Goal: Task Accomplishment & Management: Use online tool/utility

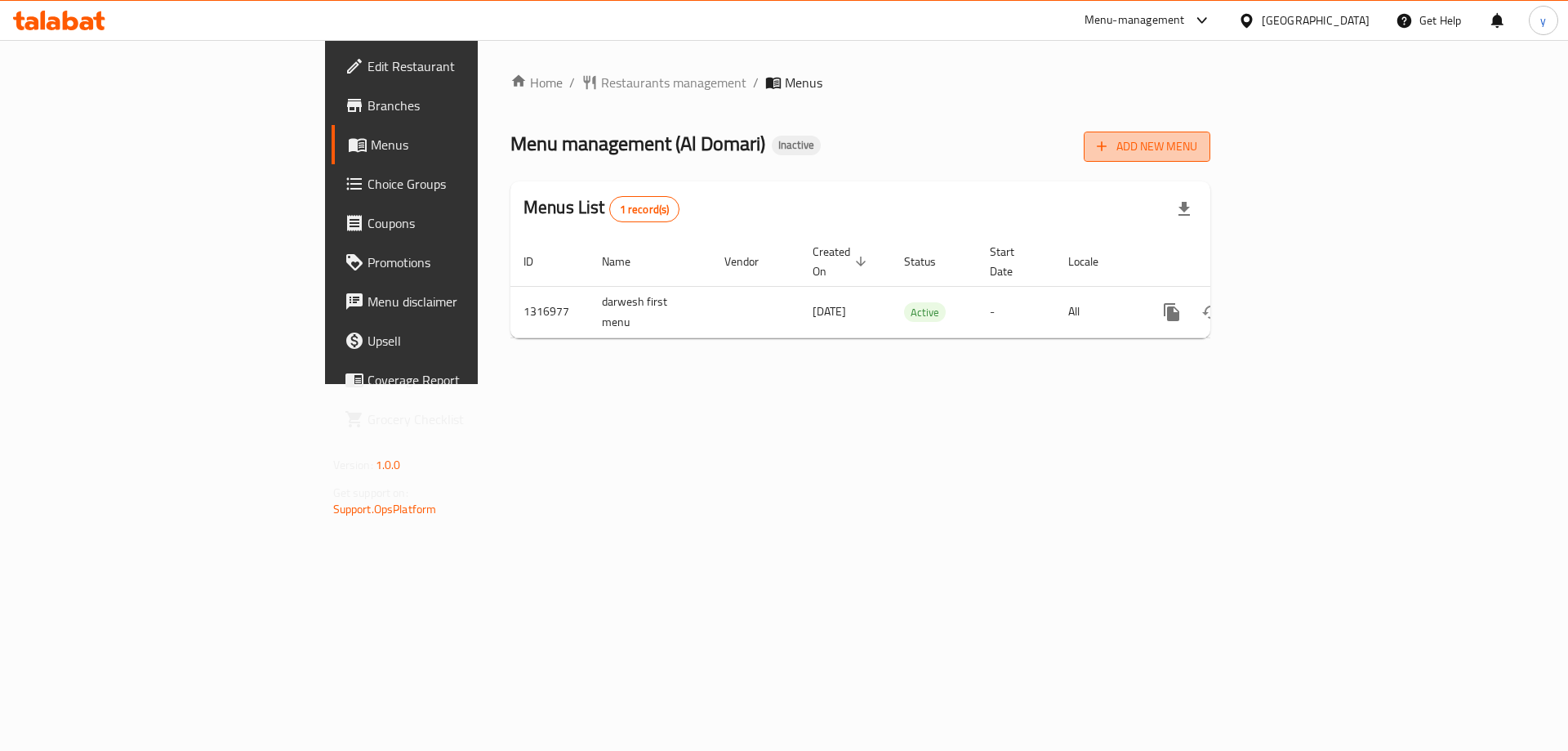
click at [1197, 154] on span "Add New Menu" at bounding box center [1147, 146] width 101 height 20
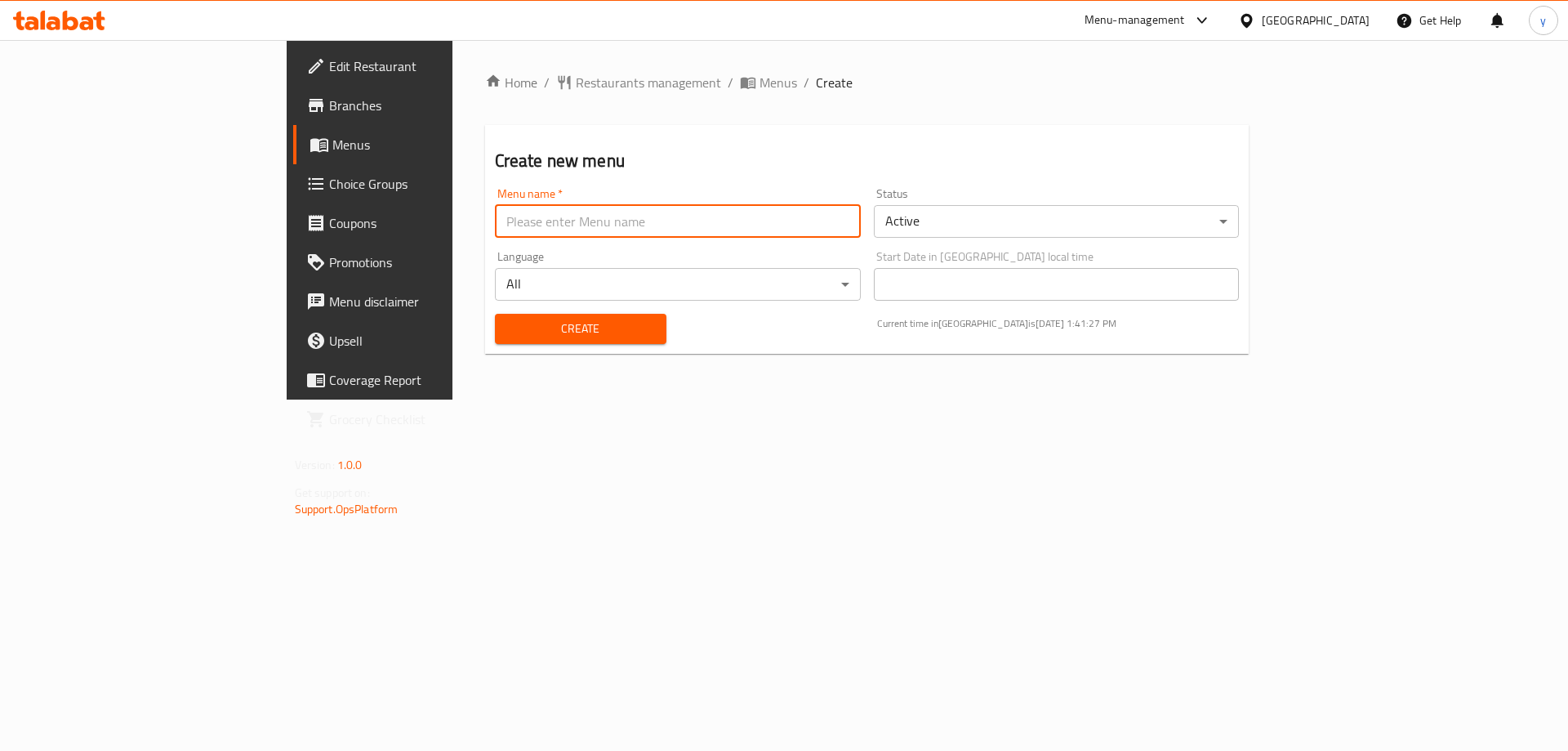
click at [729, 237] on input "text" at bounding box center [678, 222] width 366 height 33
type input "ي"
type input "darwesh second menu"
click at [495, 314] on button "Create" at bounding box center [580, 329] width 171 height 30
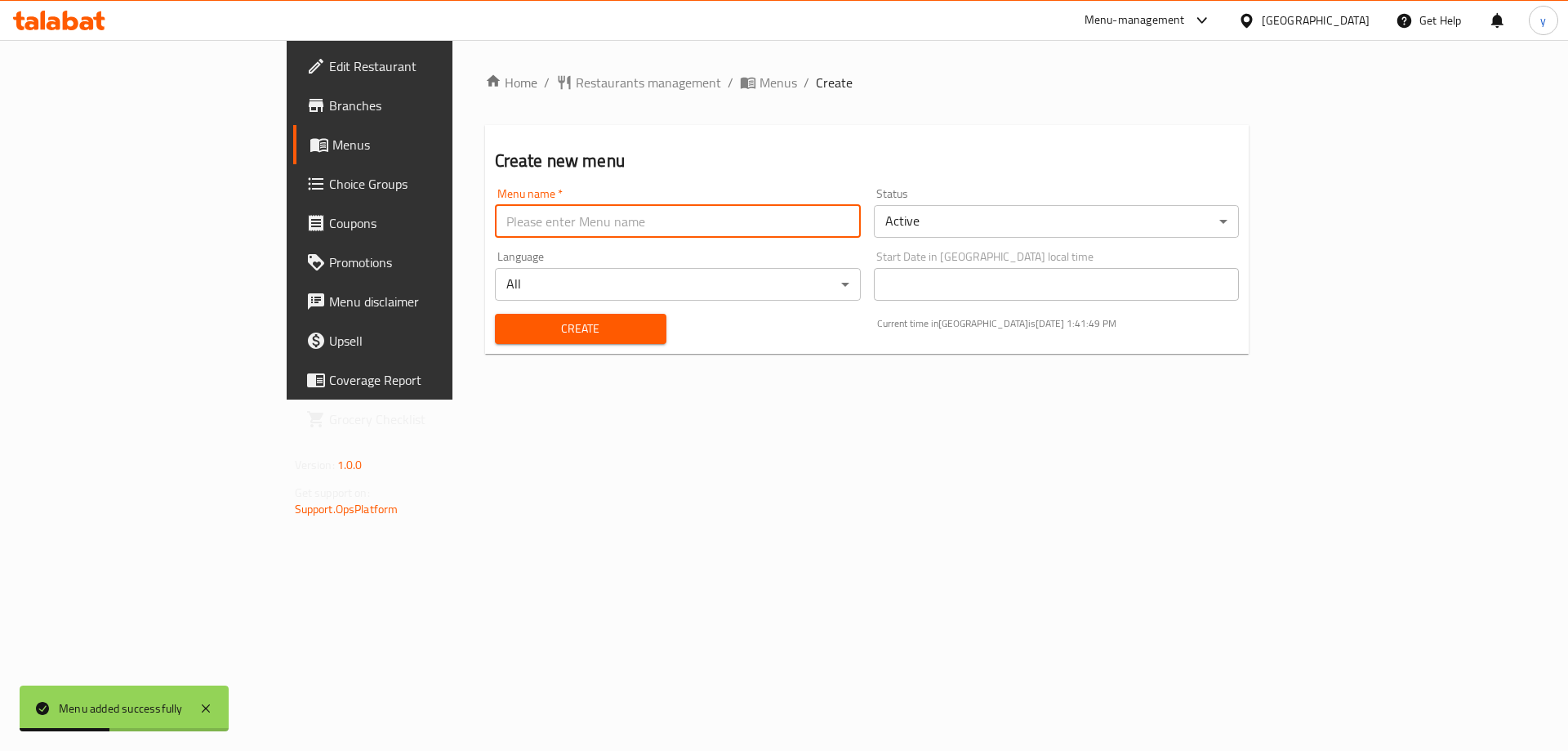
click at [333, 150] on span "Menus" at bounding box center [434, 144] width 203 height 20
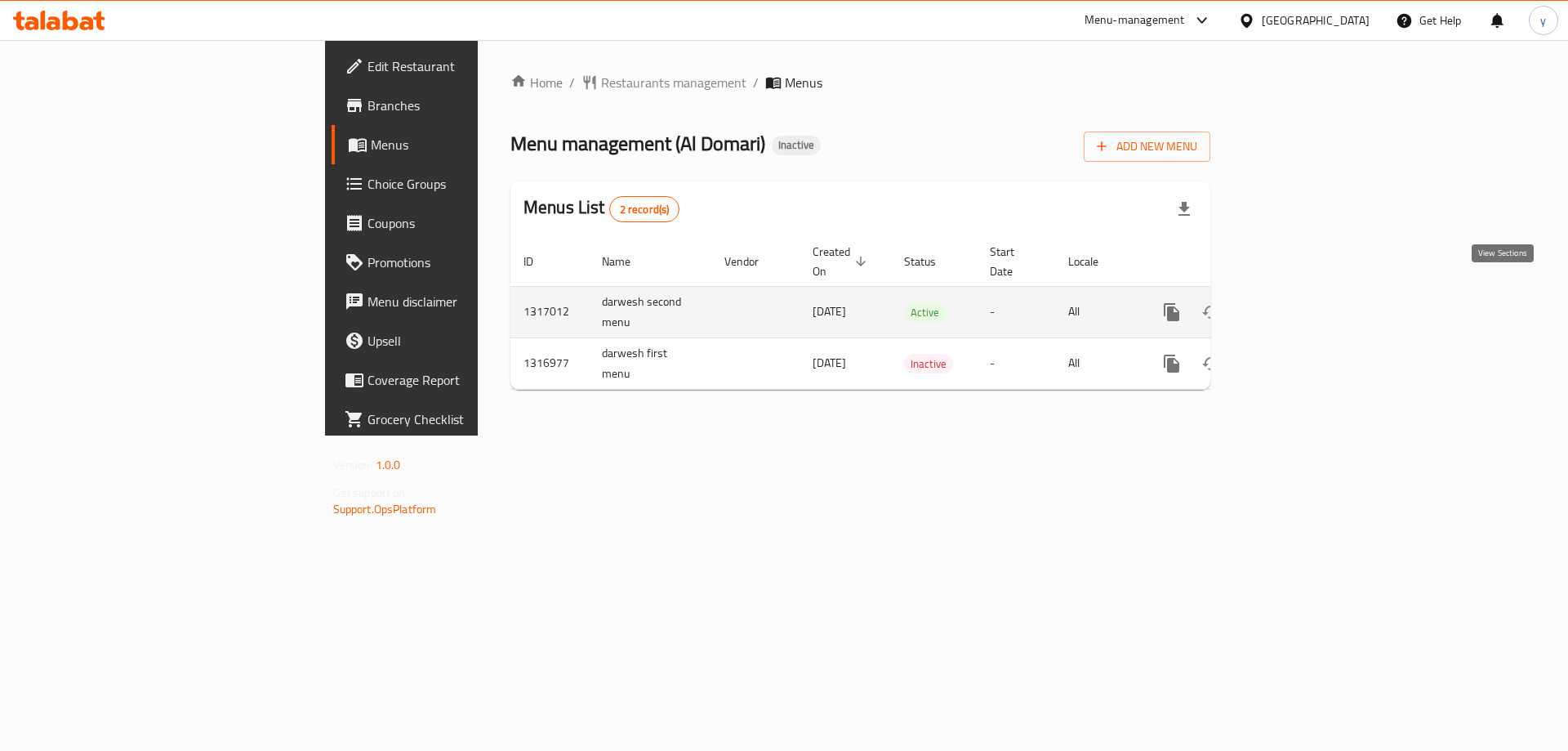
click at [1299, 302] on icon "enhanced table" at bounding box center [1289, 312] width 20 height 20
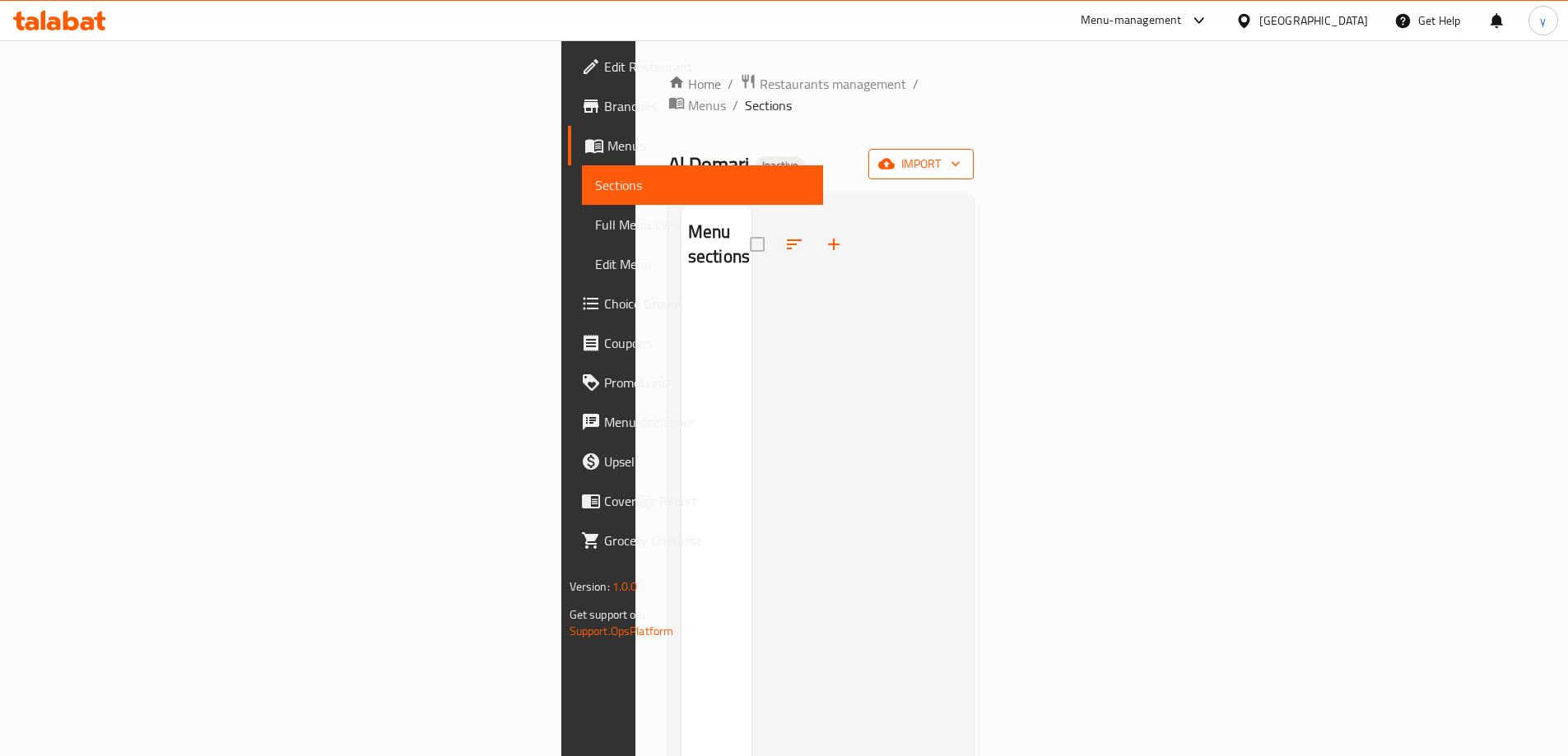
click at [974, 149] on button "import" at bounding box center [921, 164] width 105 height 31
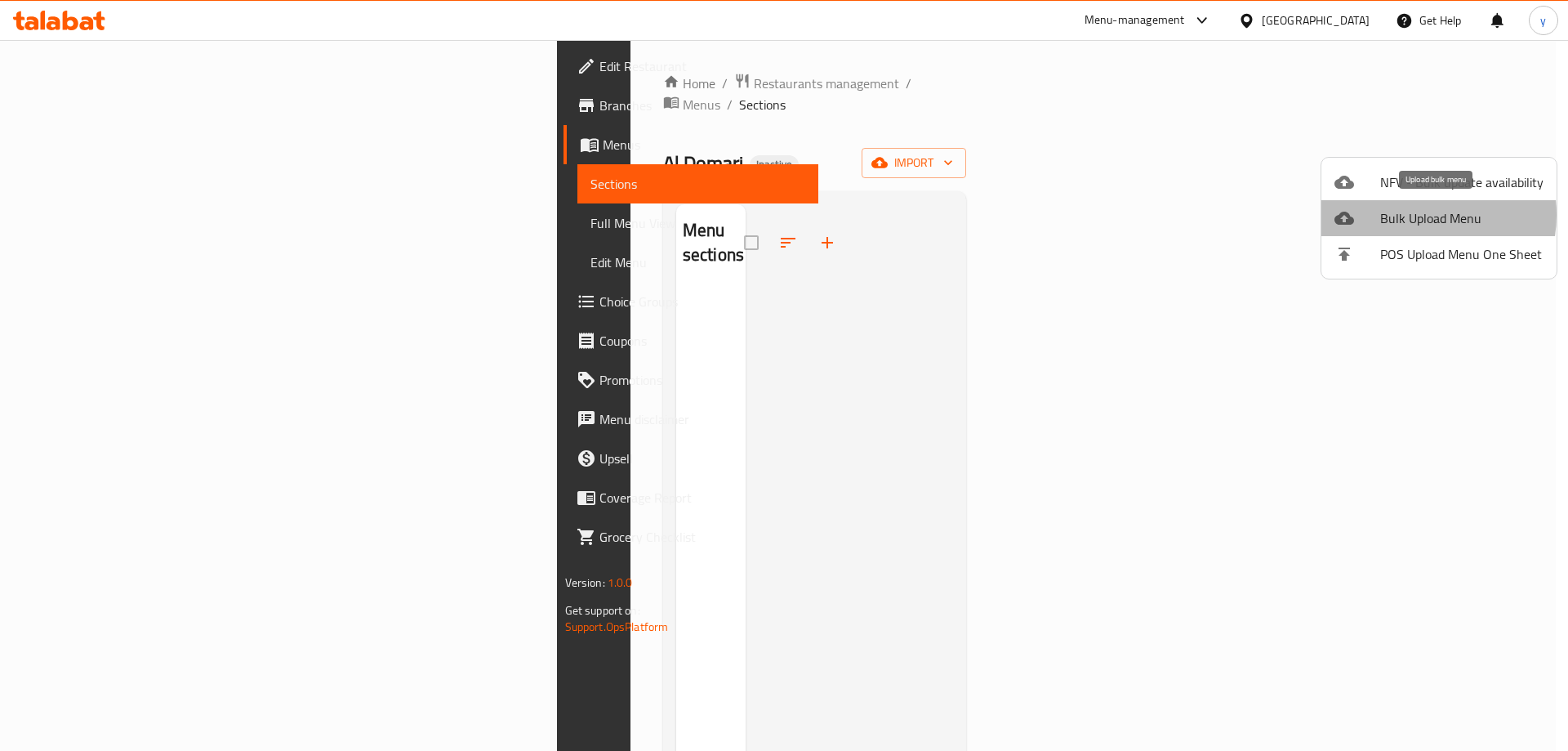
click at [1410, 215] on span "Bulk Upload Menu" at bounding box center [1461, 218] width 163 height 20
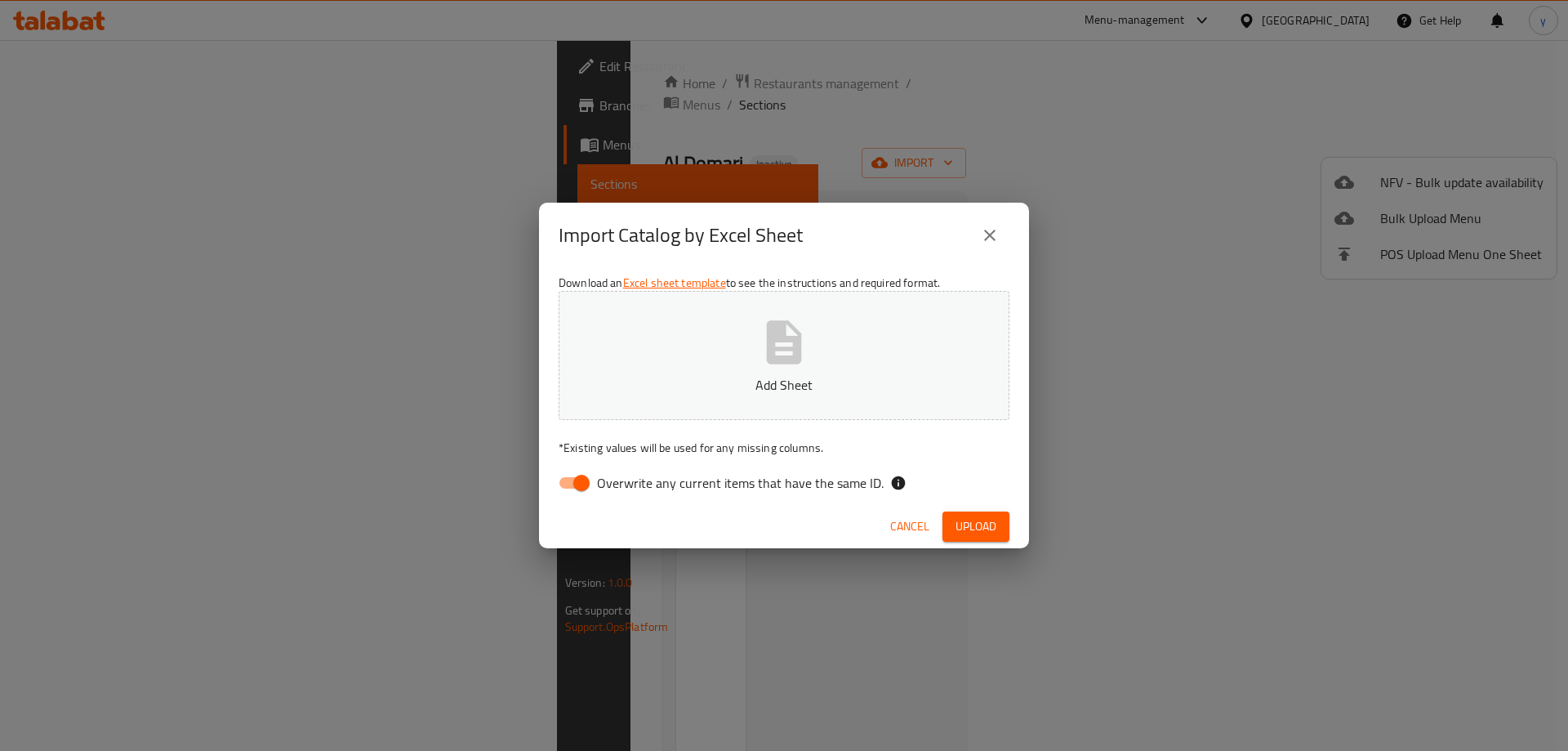
click at [599, 482] on span "Overwrite any current items that have the same ID." at bounding box center [740, 482] width 287 height 20
click at [599, 482] on input "Overwrite any current items that have the same ID." at bounding box center [581, 483] width 93 height 31
checkbox input "false"
click at [982, 526] on span "Upload" at bounding box center [976, 526] width 41 height 20
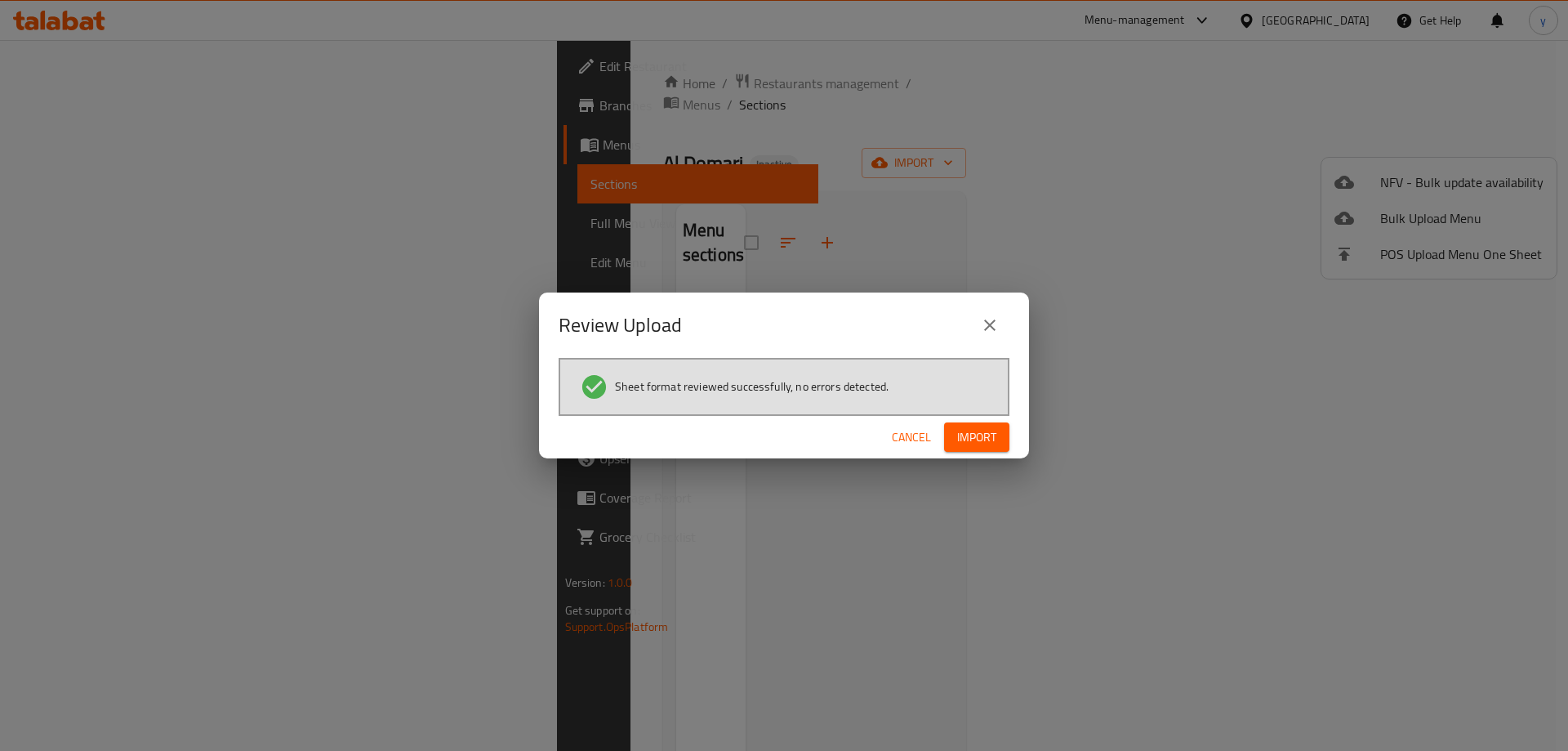
click at [955, 412] on div "Sheet format reviewed successfully, no errors detected." at bounding box center [784, 387] width 451 height 58
click at [960, 437] on span "Import" at bounding box center [976, 437] width 39 height 20
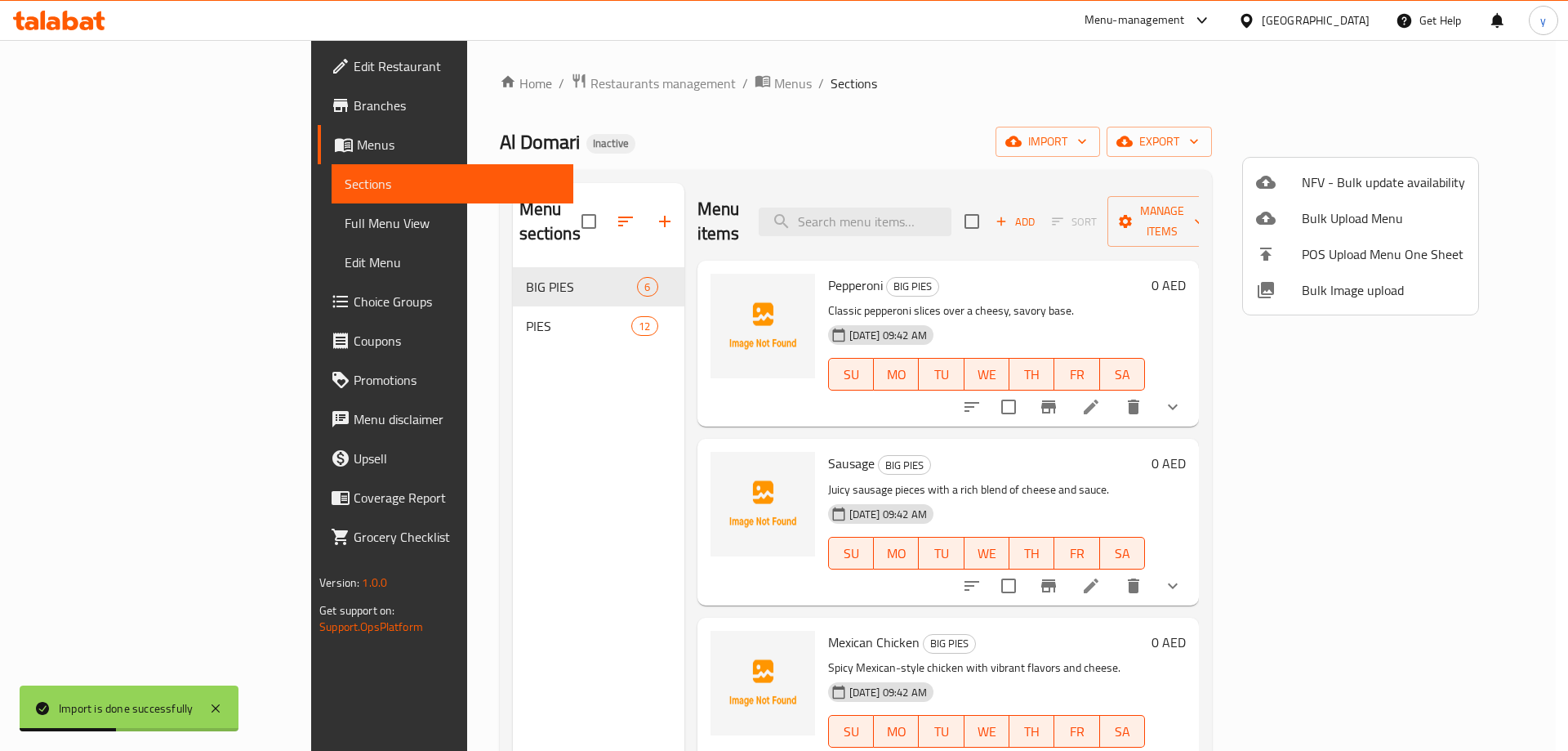
click at [163, 216] on div at bounding box center [784, 376] width 1568 height 751
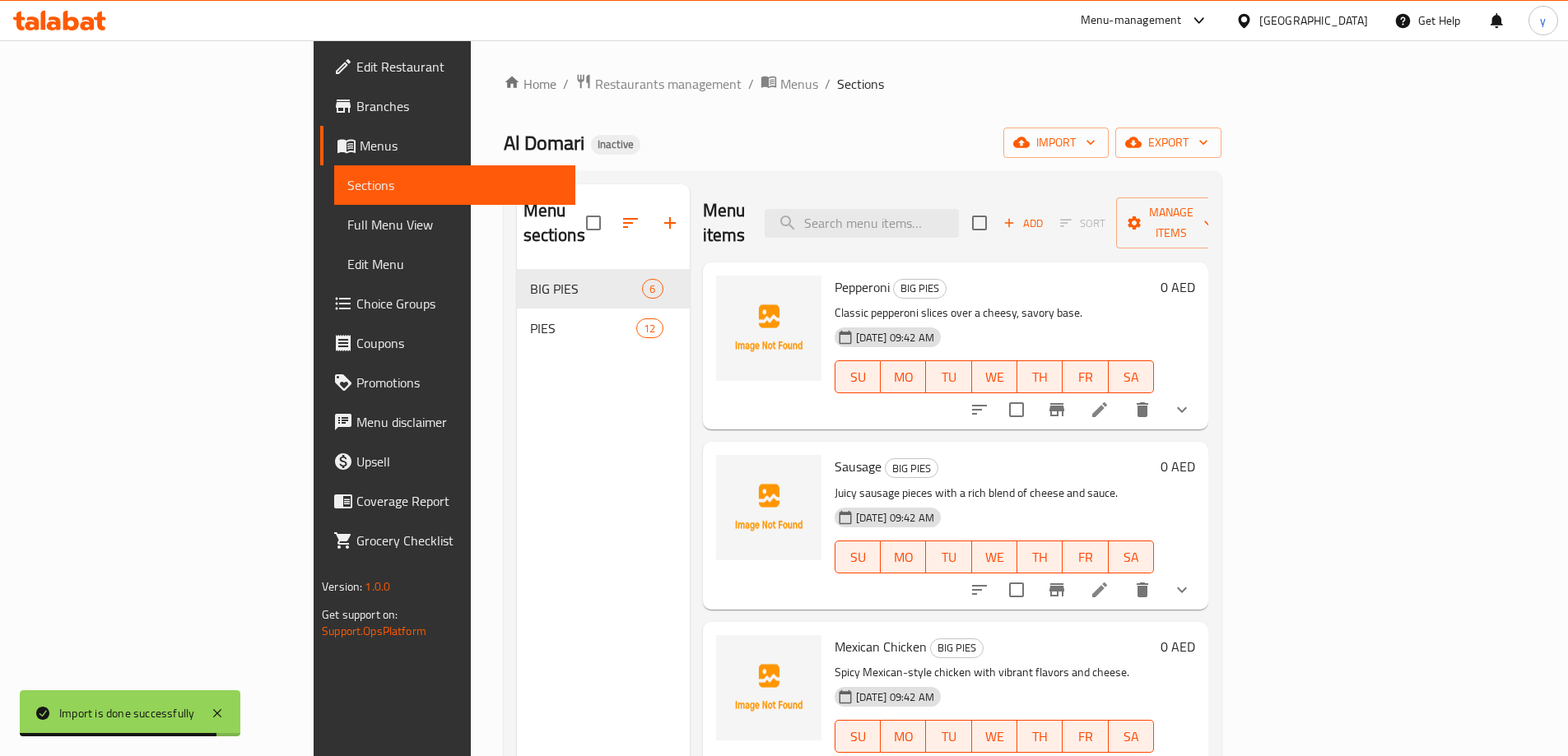
click at [348, 228] on span "Full Menu View" at bounding box center [454, 224] width 214 height 20
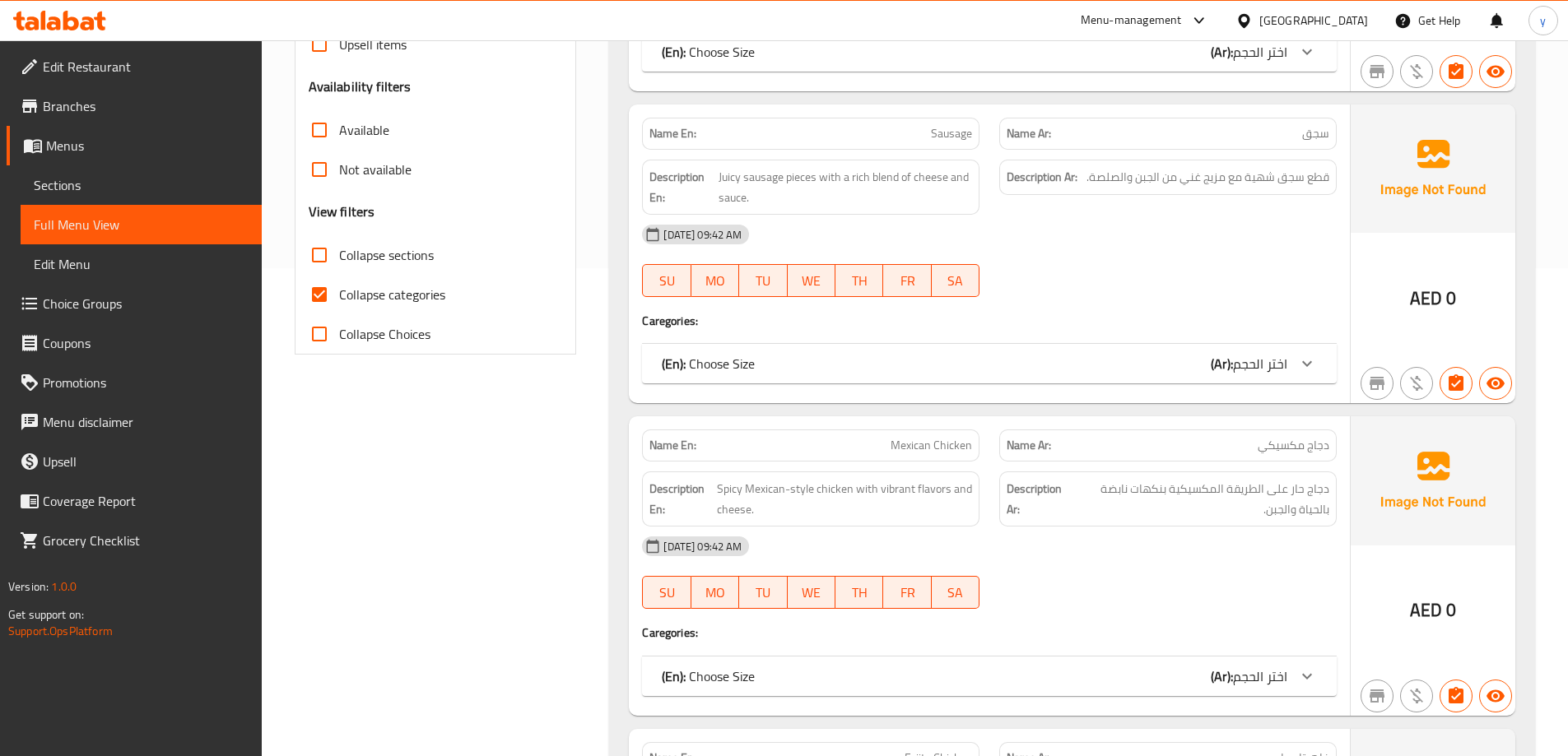
scroll to position [576, 0]
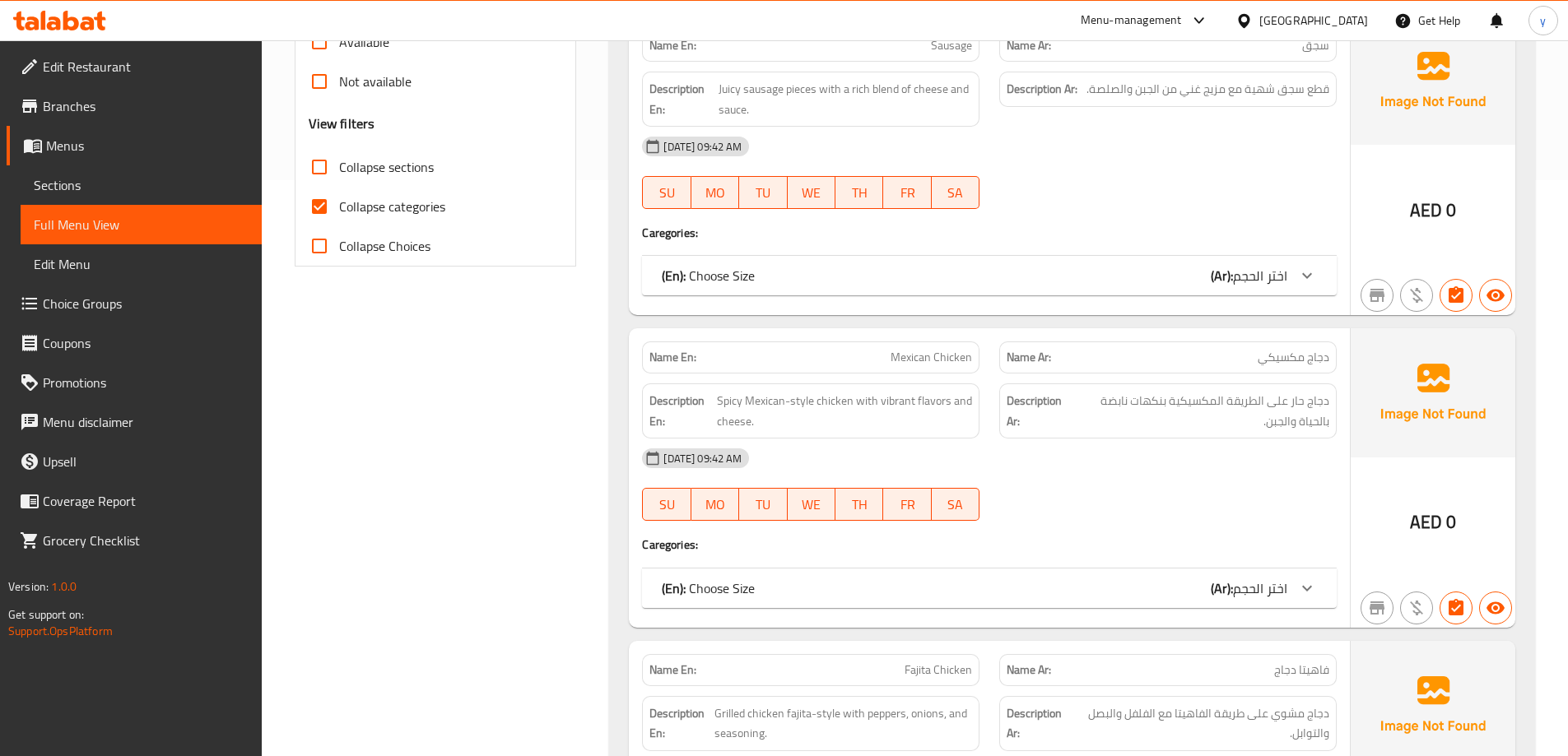
click at [326, 212] on input "Collapse categories" at bounding box center [319, 206] width 39 height 39
checkbox input "false"
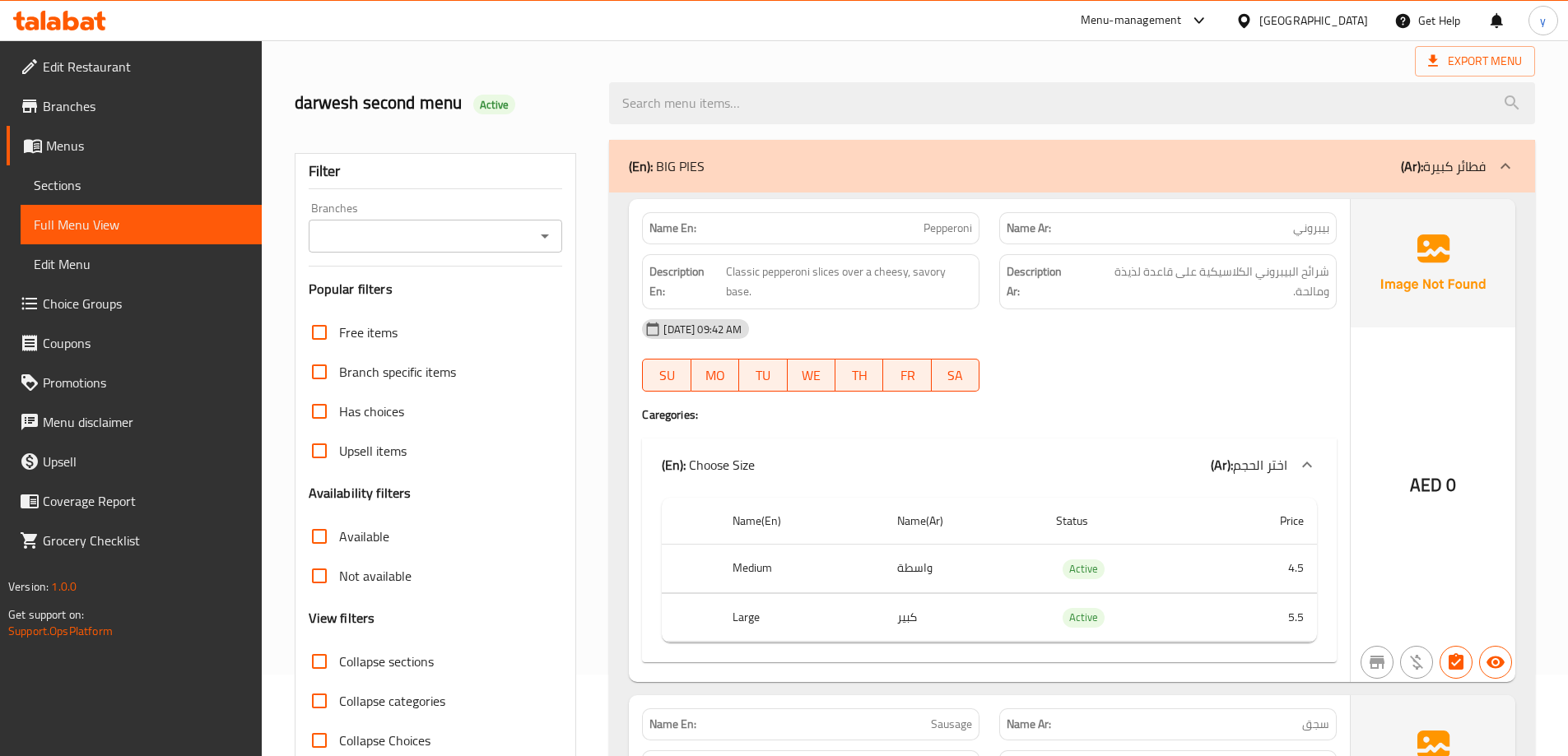
scroll to position [0, 0]
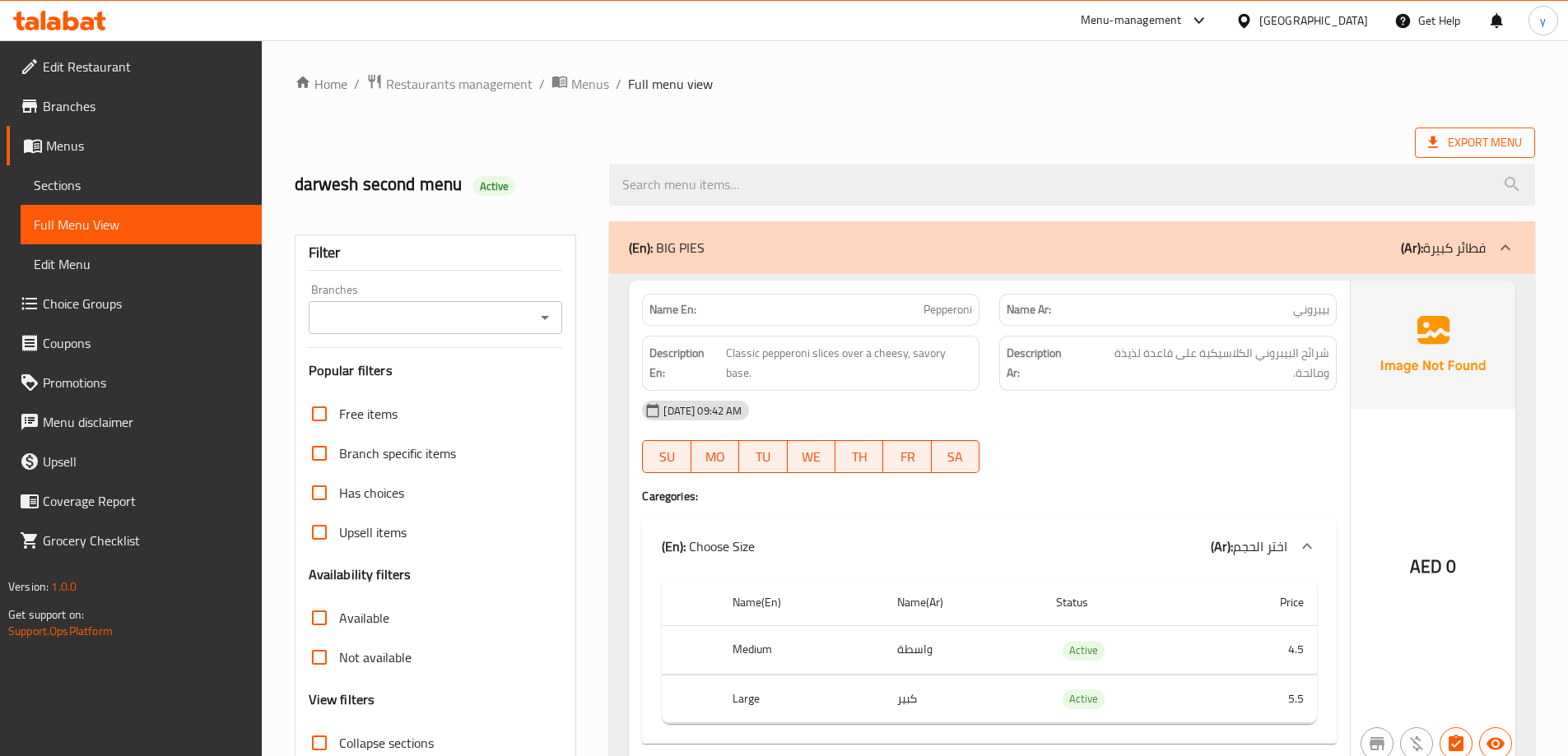
click at [1456, 156] on span "Export Menu" at bounding box center [1474, 143] width 120 height 31
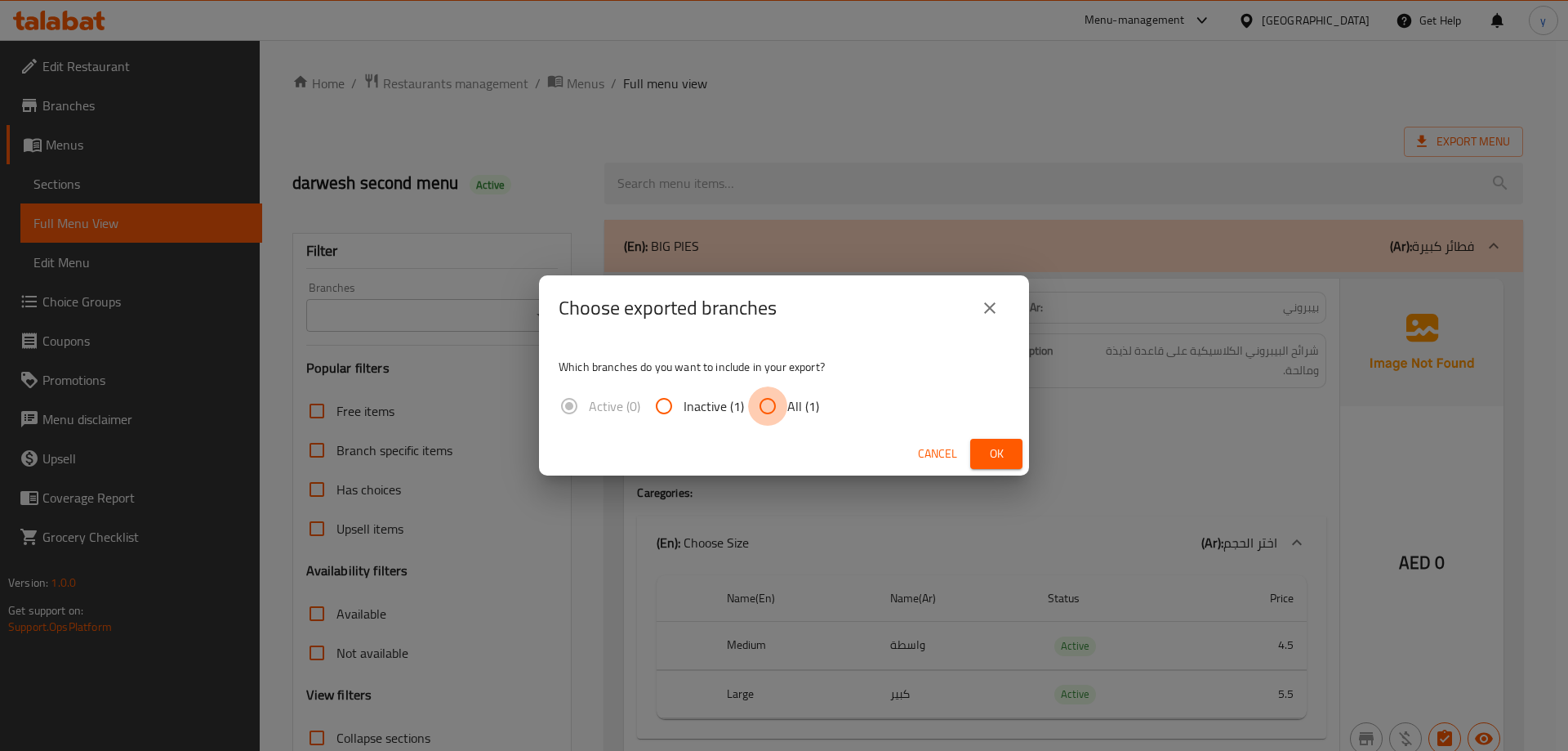
click at [782, 414] on input "All (1)" at bounding box center [767, 406] width 39 height 39
radio input "true"
click at [973, 453] on button "Ok" at bounding box center [996, 454] width 52 height 30
